Goal: Entertainment & Leisure: Consume media (video, audio)

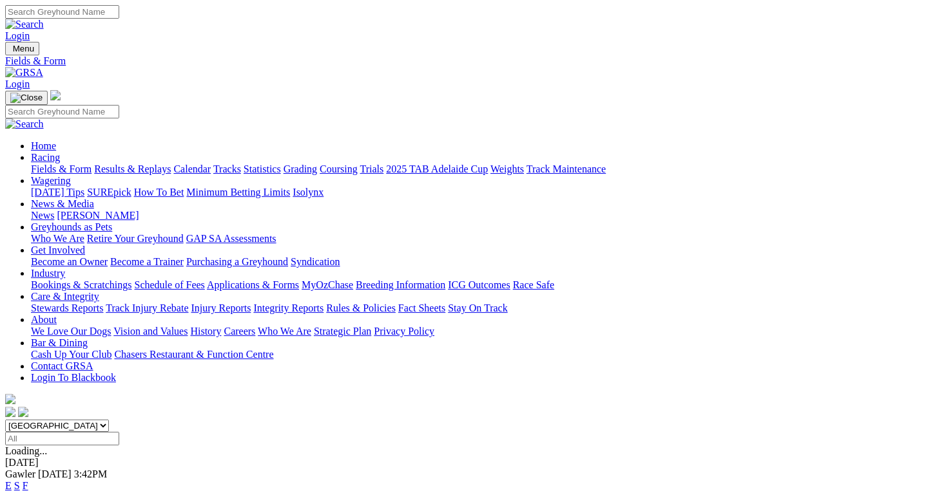
click at [147, 164] on link "Results & Replays" at bounding box center [132, 169] width 77 height 11
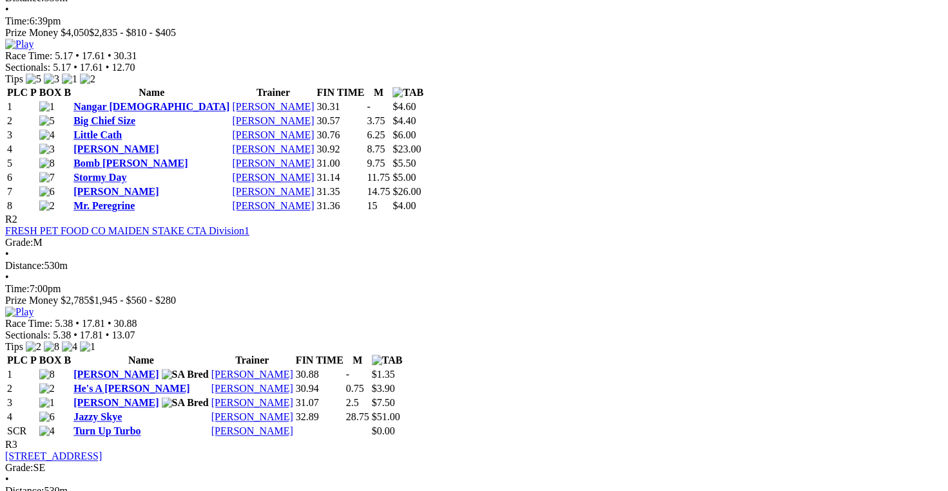
scroll to position [644, 0]
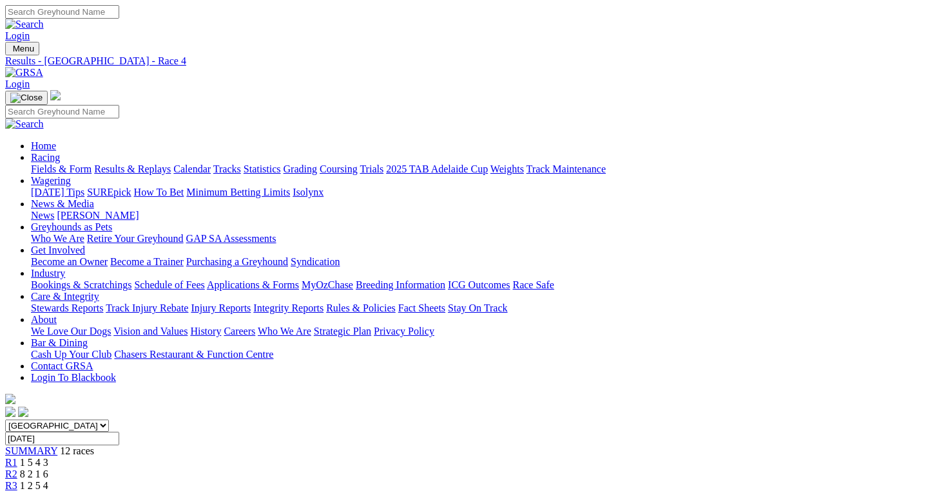
scroll to position [193, 0]
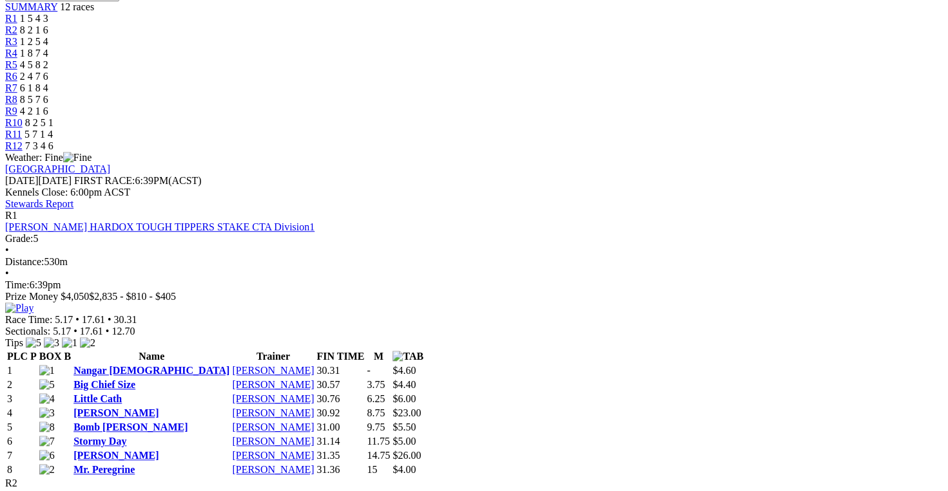
scroll to position [580, 0]
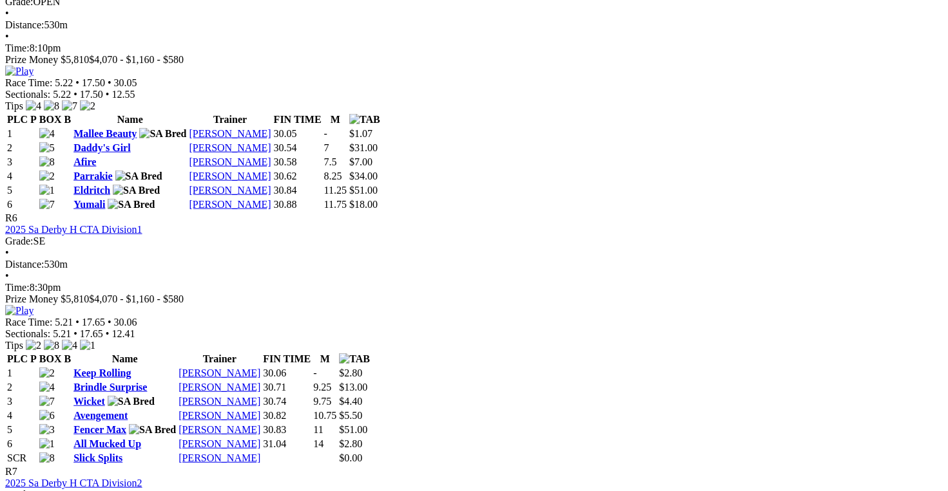
scroll to position [1675, 0]
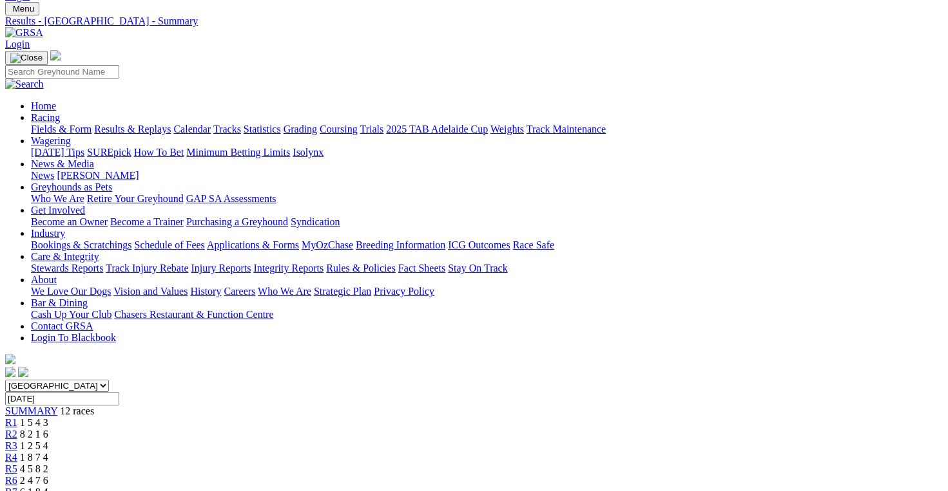
scroll to position [0, 0]
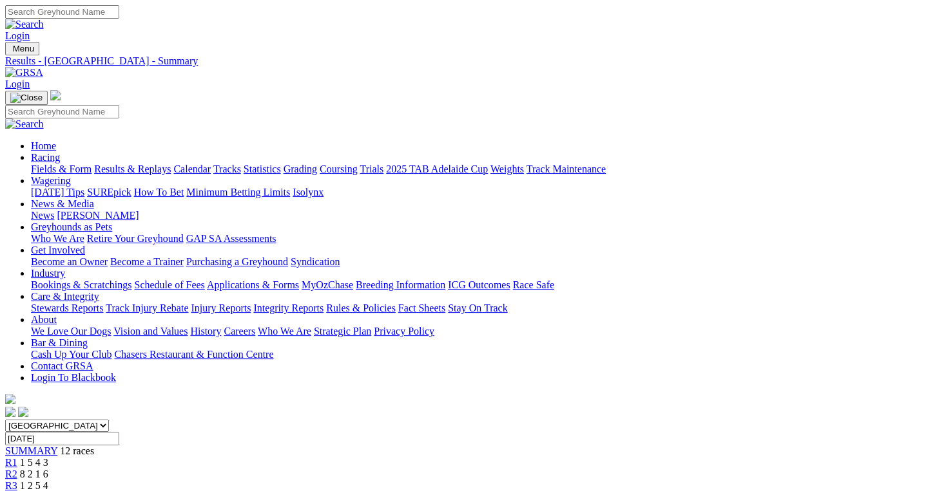
click at [44, 164] on link "Fields & Form" at bounding box center [61, 169] width 61 height 11
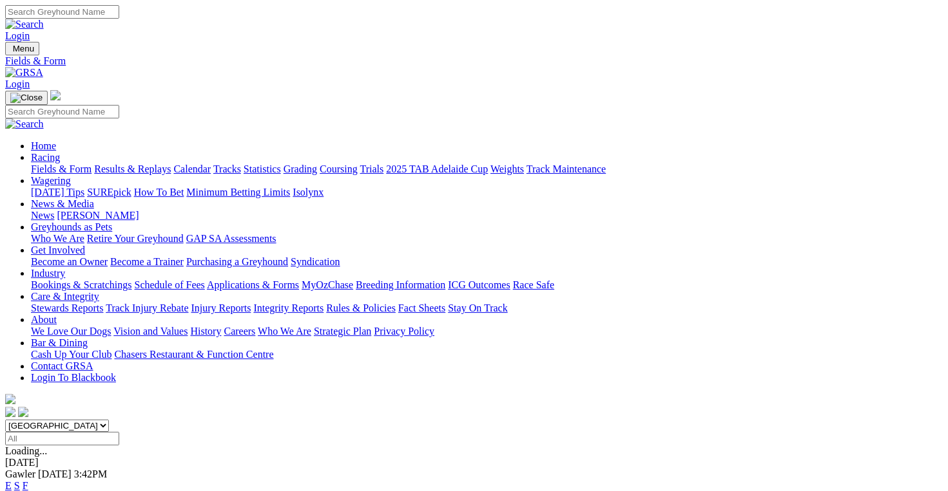
click at [28, 481] on link "F" at bounding box center [26, 486] width 6 height 11
